Goal: Information Seeking & Learning: Learn about a topic

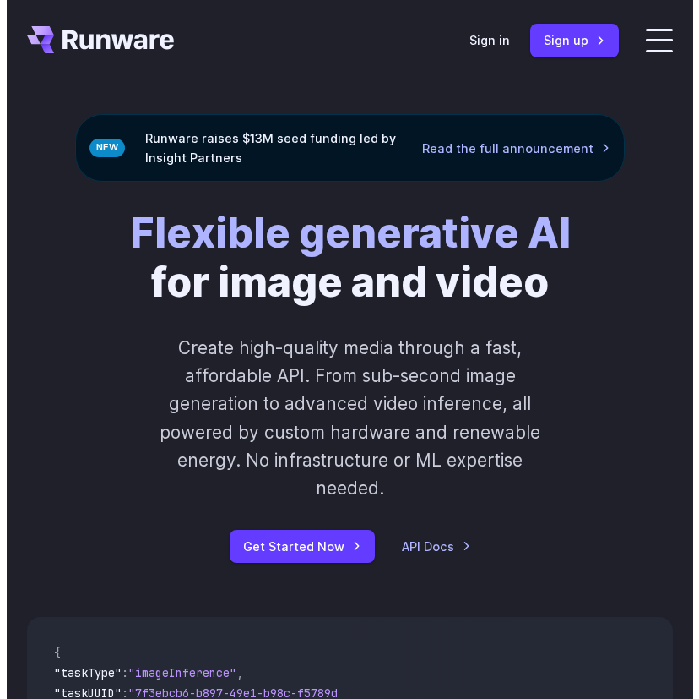
scroll to position [23, 0]
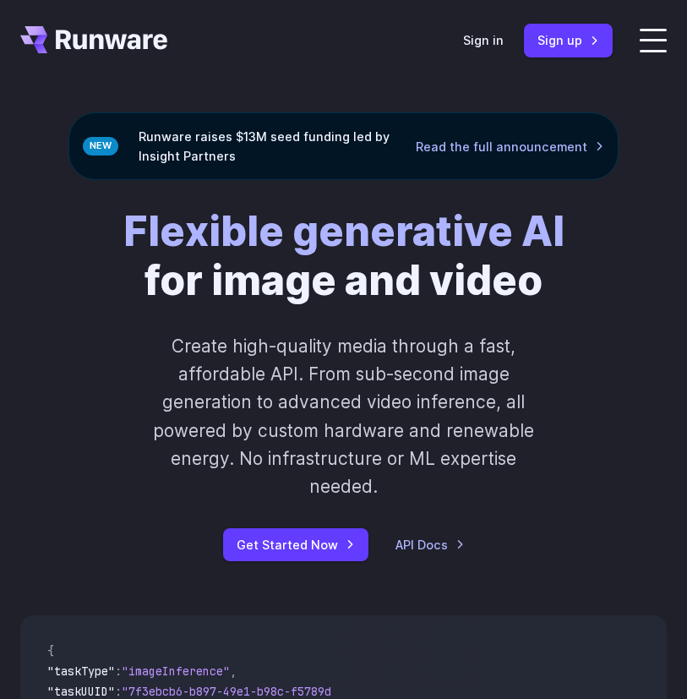
click at [639, 52] on span at bounding box center [652, 51] width 27 height 3
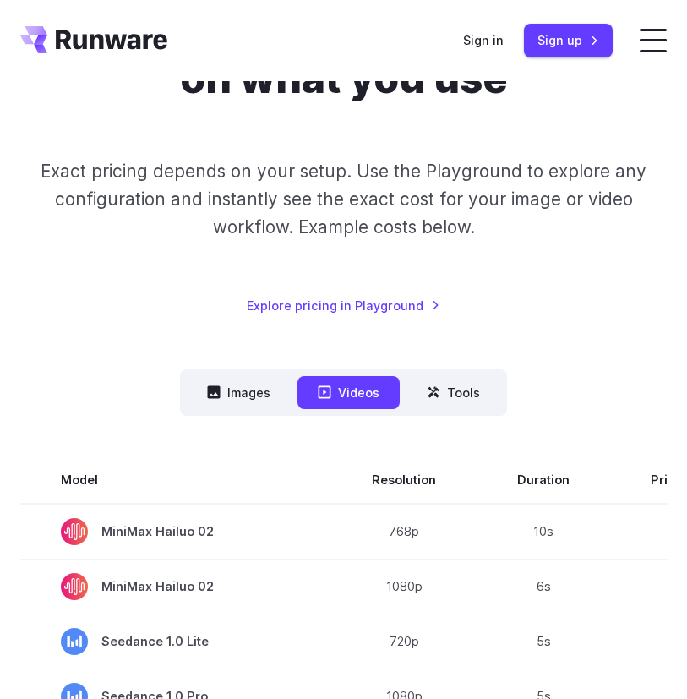
scroll to position [212, 0]
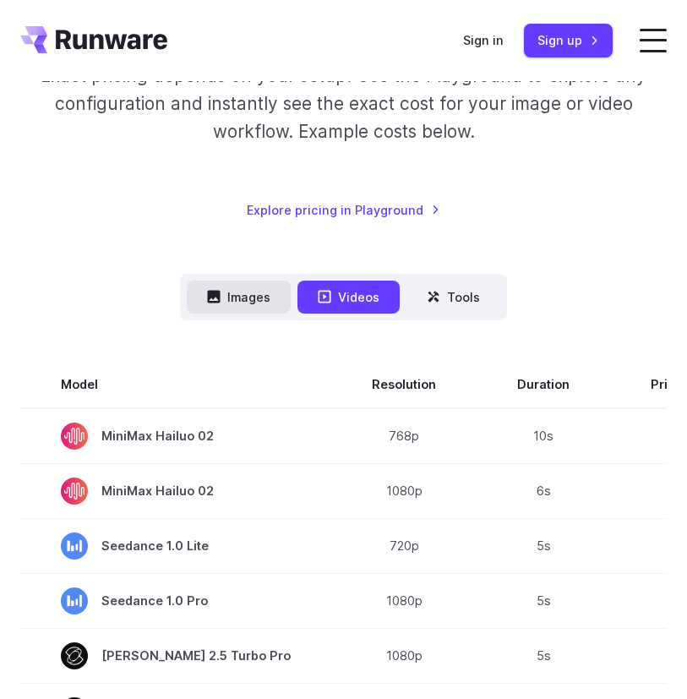
click at [200, 313] on button "Images" at bounding box center [239, 296] width 104 height 33
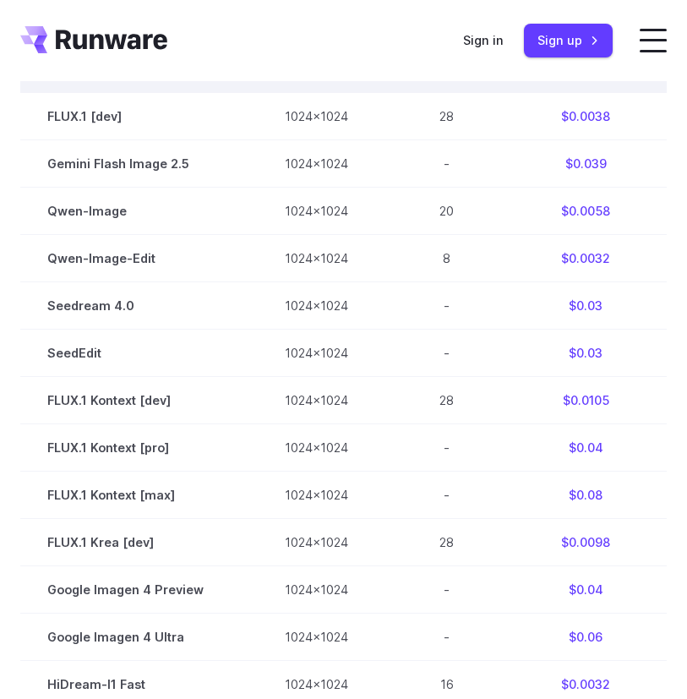
scroll to position [579, 0]
